Goal: Task Accomplishment & Management: Manage account settings

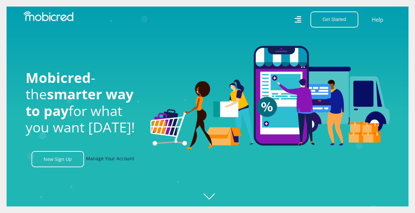
scroll to position [0, 1214]
click at [108, 162] on link "Manage Your Account" at bounding box center [110, 159] width 48 height 16
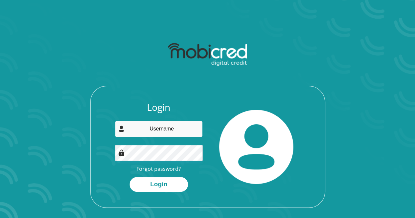
click at [155, 128] on input "email" at bounding box center [159, 129] width 88 height 16
type input "fanele.ntombela@gmail.com"
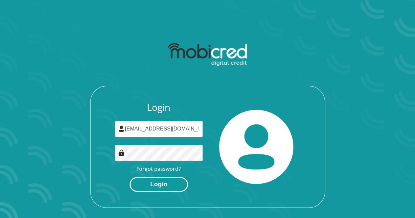
click at [157, 187] on button "Login" at bounding box center [158, 184] width 58 height 15
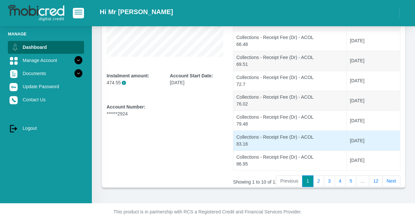
scroll to position [144, 0]
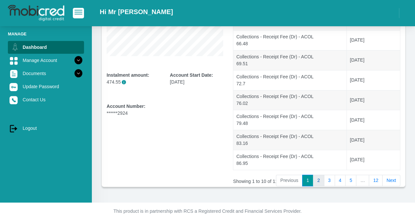
click at [323, 183] on link "2" at bounding box center [318, 181] width 11 height 12
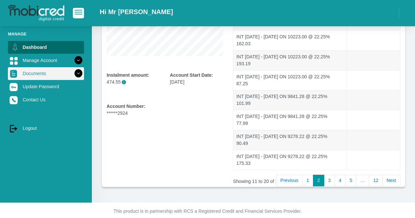
click at [38, 72] on link "Documents" at bounding box center [46, 73] width 76 height 12
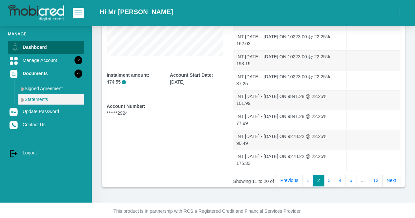
click at [35, 99] on link "Statements" at bounding box center [51, 99] width 66 height 10
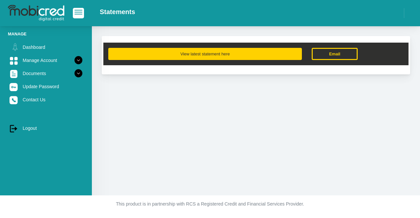
click at [227, 52] on button "View latest statement here" at bounding box center [204, 54] width 193 height 12
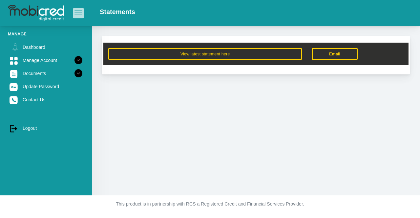
click at [81, 15] on button "button" at bounding box center [78, 13] width 11 height 10
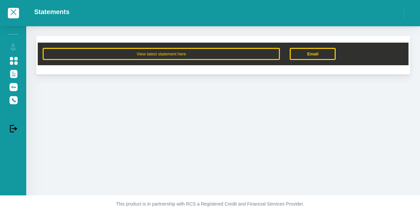
click at [14, 13] on span "button" at bounding box center [13, 12] width 6 height 6
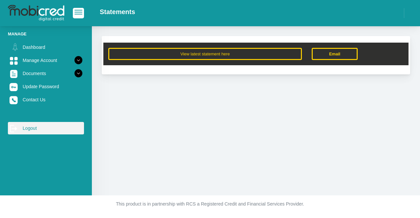
click at [27, 130] on link "log out Logout" at bounding box center [46, 128] width 76 height 12
